Goal: Navigation & Orientation: Find specific page/section

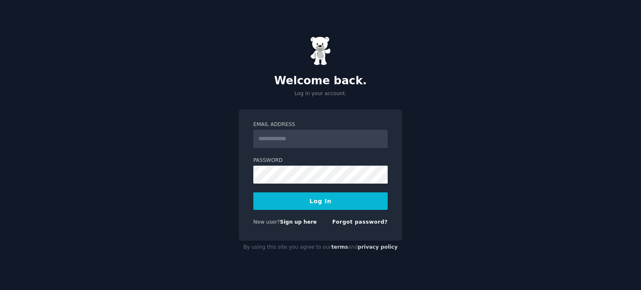
click at [320, 136] on input "Email Address" at bounding box center [320, 139] width 134 height 18
click at [317, 148] on form "Email Address Password Log In New user? Sign up here Forgot password?" at bounding box center [320, 175] width 134 height 108
click at [319, 145] on input "Email Address" at bounding box center [320, 139] width 134 height 18
type input "**********"
click at [322, 204] on button "Log In" at bounding box center [320, 201] width 134 height 18
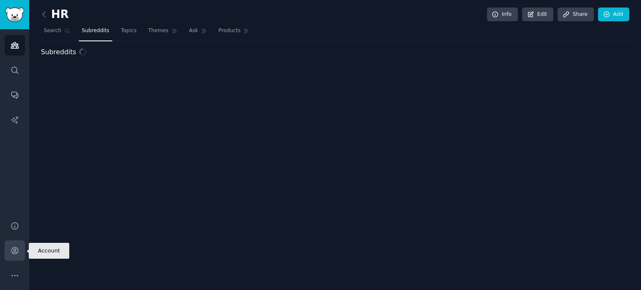
click at [13, 256] on link "Account" at bounding box center [15, 250] width 20 height 20
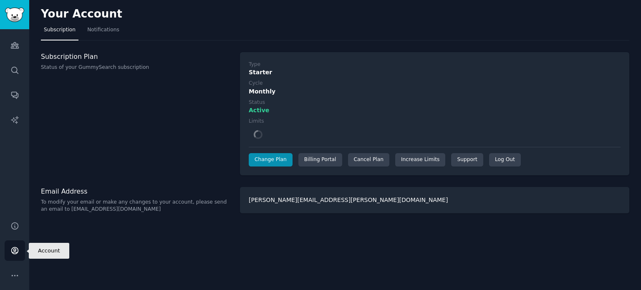
click at [16, 248] on icon "Sidebar" at bounding box center [14, 250] width 9 height 9
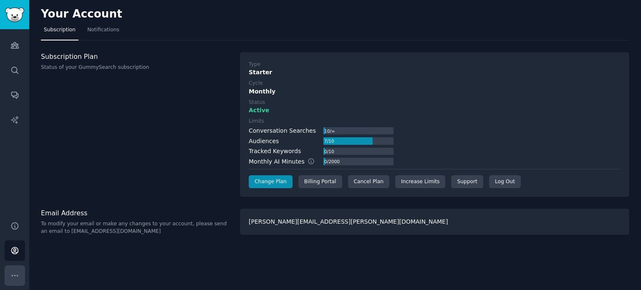
click at [18, 274] on icon "Sidebar" at bounding box center [14, 275] width 9 height 9
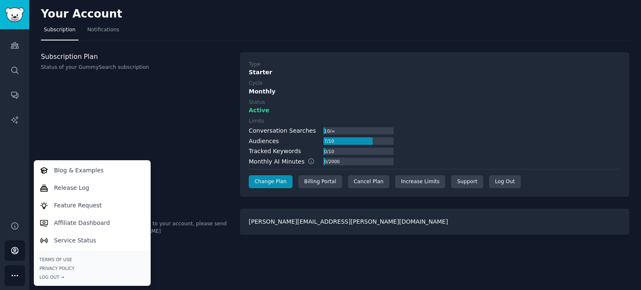
click at [18, 274] on icon "Sidebar" at bounding box center [14, 275] width 9 height 9
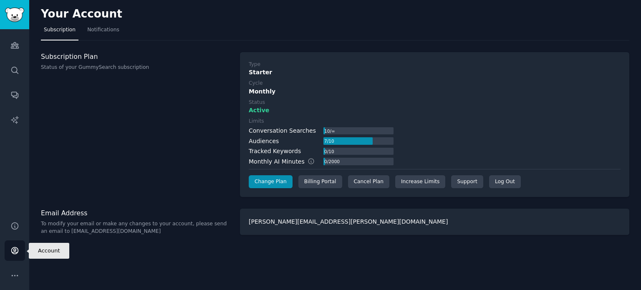
click at [18, 251] on icon "Sidebar" at bounding box center [14, 250] width 9 height 9
click at [10, 274] on icon "Sidebar" at bounding box center [14, 275] width 9 height 9
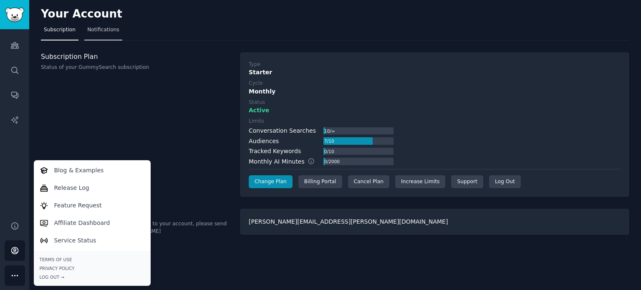
click at [88, 28] on span "Notifications" at bounding box center [103, 30] width 32 height 8
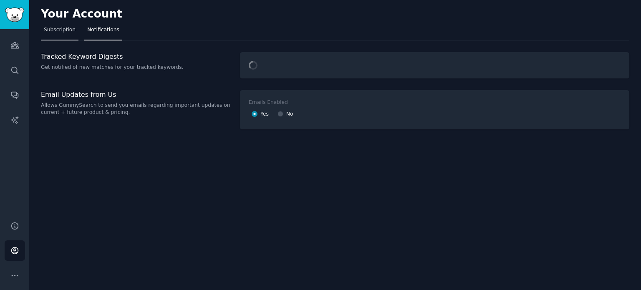
click at [60, 31] on span "Subscription" at bounding box center [60, 30] width 32 height 8
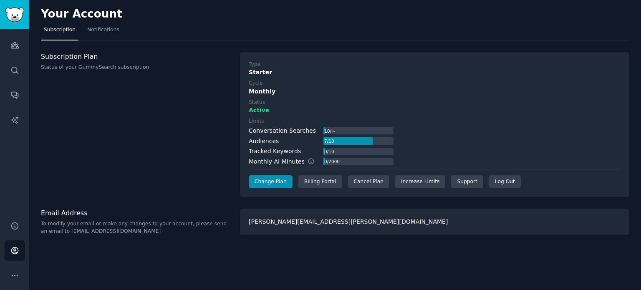
click at [65, 179] on div "Subscription Plan Status of your GummySearch subscription" at bounding box center [136, 124] width 190 height 145
click at [18, 276] on icon "Sidebar" at bounding box center [14, 275] width 9 height 9
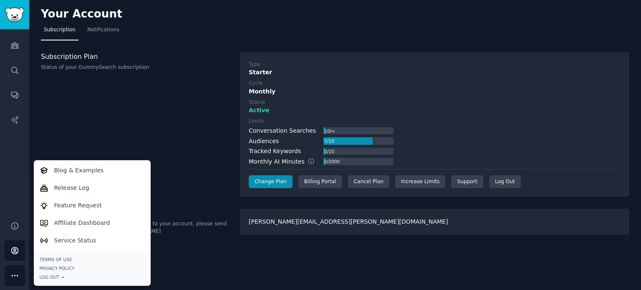
click at [77, 76] on div "Subscription Plan Status of your GummySearch subscription" at bounding box center [136, 124] width 190 height 145
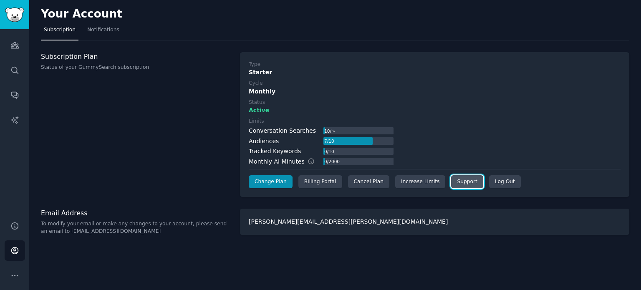
click at [451, 185] on link "Support" at bounding box center [467, 181] width 32 height 13
click at [453, 184] on link "Support" at bounding box center [467, 181] width 32 height 13
click at [456, 180] on link "Support" at bounding box center [467, 181] width 32 height 13
click at [194, 231] on p "To modify your email or make any changes to your account, please send an email …" at bounding box center [136, 227] width 190 height 15
click at [9, 272] on button "More" at bounding box center [15, 275] width 20 height 20
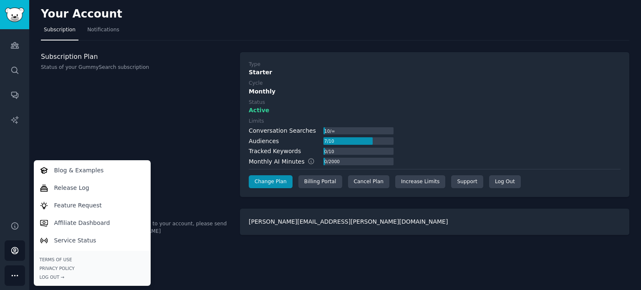
click at [20, 157] on div "Audiences Search Conversations AI Reports" at bounding box center [14, 120] width 29 height 182
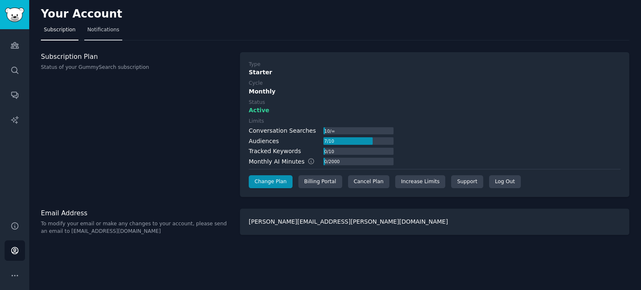
click at [106, 40] on link "Notifications" at bounding box center [103, 31] width 38 height 17
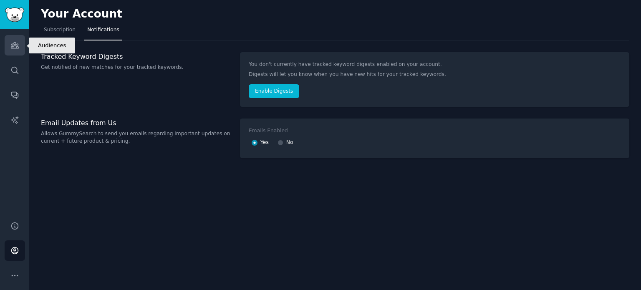
click at [11, 51] on link "Audiences" at bounding box center [15, 45] width 20 height 20
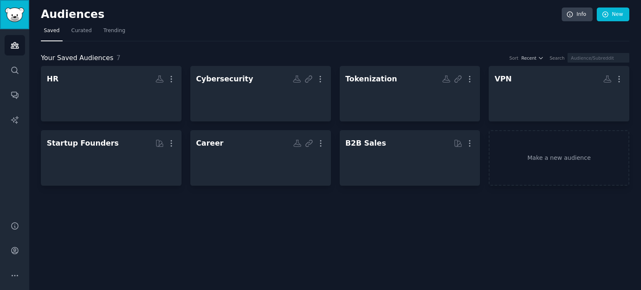
click at [10, 18] on img "Sidebar" at bounding box center [14, 15] width 19 height 15
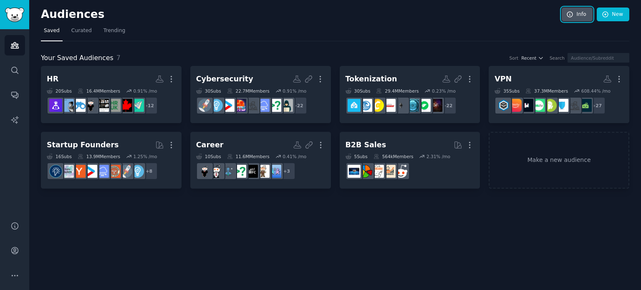
click at [576, 15] on link "Info" at bounding box center [576, 15] width 31 height 14
click at [351, 230] on div "Audiences Info New Saved Curated Trending Your Saved Audiences 7 Sort Recent Se…" at bounding box center [334, 145] width 611 height 290
click at [496, 35] on nav "Saved Curated Trending" at bounding box center [335, 32] width 588 height 17
